Goal: Task Accomplishment & Management: Complete application form

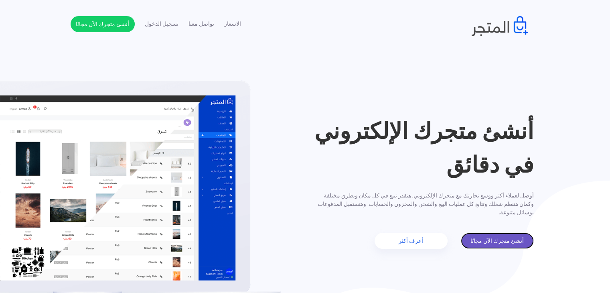
click at [506, 242] on link "أنشئ متجرك الآن مجانًا" at bounding box center [497, 241] width 73 height 16
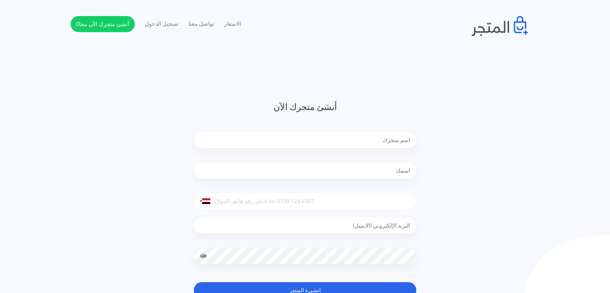
click at [383, 140] on input "text" at bounding box center [305, 140] width 223 height 16
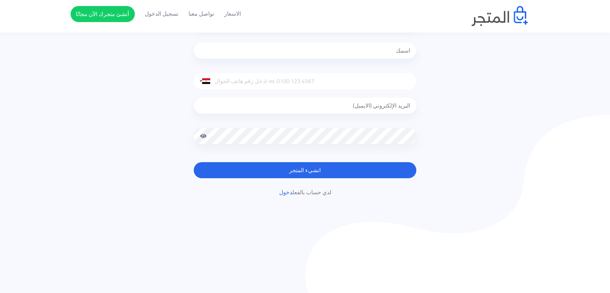
scroll to position [120, 0]
type input "ململمملململمملململلللللللللللللللللل"
click at [310, 82] on input "tel" at bounding box center [305, 81] width 223 height 16
type input "ق"
click at [311, 175] on button "انشيء المتجر" at bounding box center [305, 170] width 223 height 16
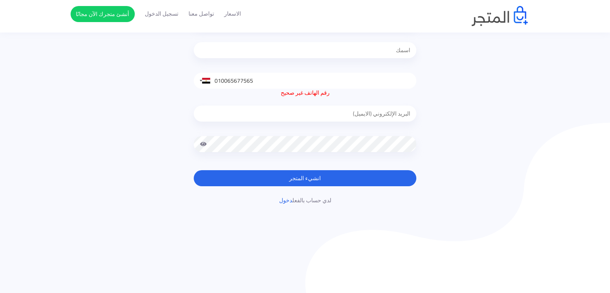
click at [321, 81] on input "010065677565" at bounding box center [305, 81] width 223 height 16
click at [303, 164] on form "أنشئ متجرك الآن ململمملململمملململلللللللللللللللللل [GEOGRAPHIC_DATA] +1 [GEOG…" at bounding box center [305, 83] width 223 height 206
click at [282, 84] on input "0100656775" at bounding box center [305, 81] width 223 height 16
type input "0"
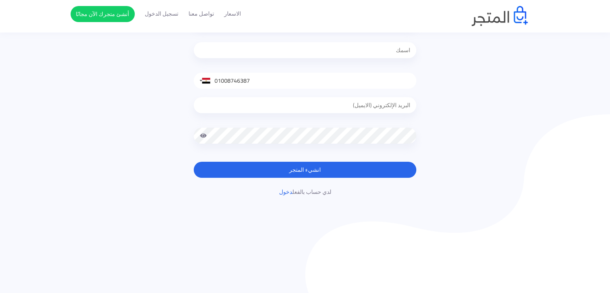
type input "01008746387"
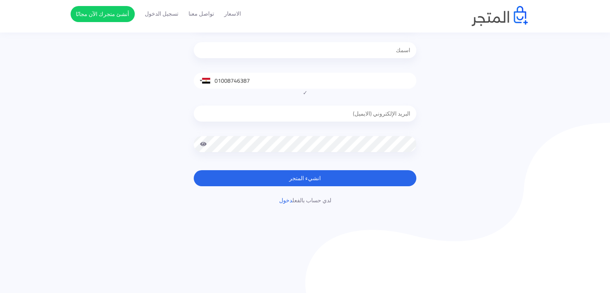
drag, startPoint x: 270, startPoint y: 172, endPoint x: 287, endPoint y: 94, distance: 79.8
click at [270, 172] on button "انشيء المتجر" at bounding box center [305, 178] width 223 height 16
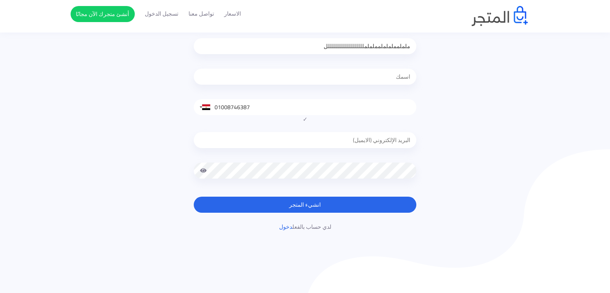
scroll to position [80, 0]
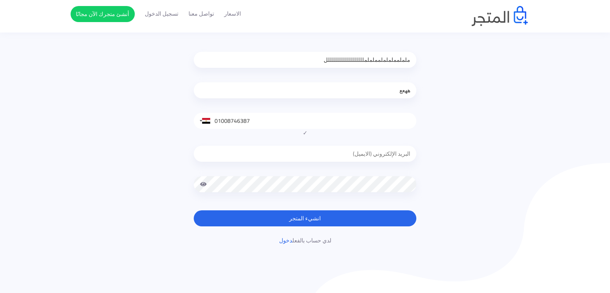
type input "ههعع"
click at [377, 214] on button "انشيء المتجر" at bounding box center [305, 218] width 223 height 16
type input "ء"
click at [333, 215] on button "انشيء المتجر" at bounding box center [305, 218] width 223 height 16
drag, startPoint x: 489, startPoint y: 49, endPoint x: 494, endPoint y: 45, distance: 6.3
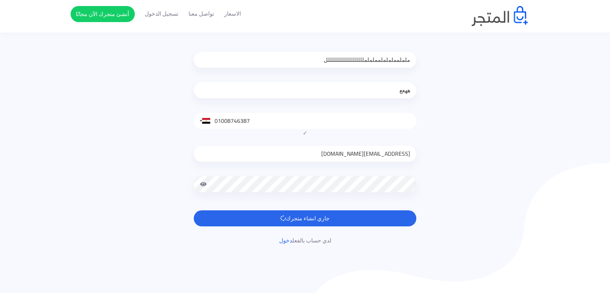
click at [489, 49] on div "أنشئ متجرك الآن ململمملململمملململلللللللللللللللللل ههعع [GEOGRAPHIC_DATA] +1 …" at bounding box center [305, 132] width 469 height 225
click at [333, 154] on input "[EMAIL_ADDRESS][DOMAIN_NAME]" at bounding box center [305, 154] width 223 height 16
type input "f"
